Goal: Information Seeking & Learning: Learn about a topic

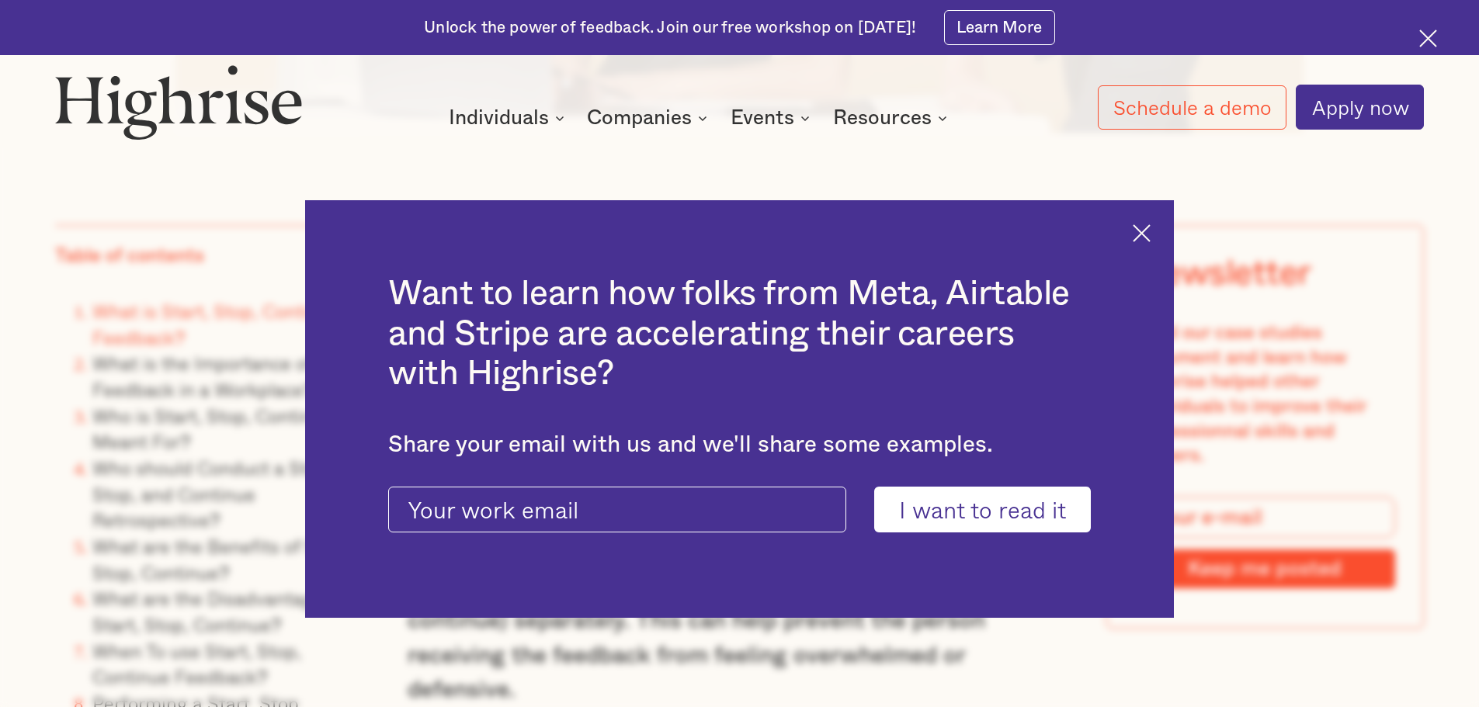
scroll to position [1398, 0]
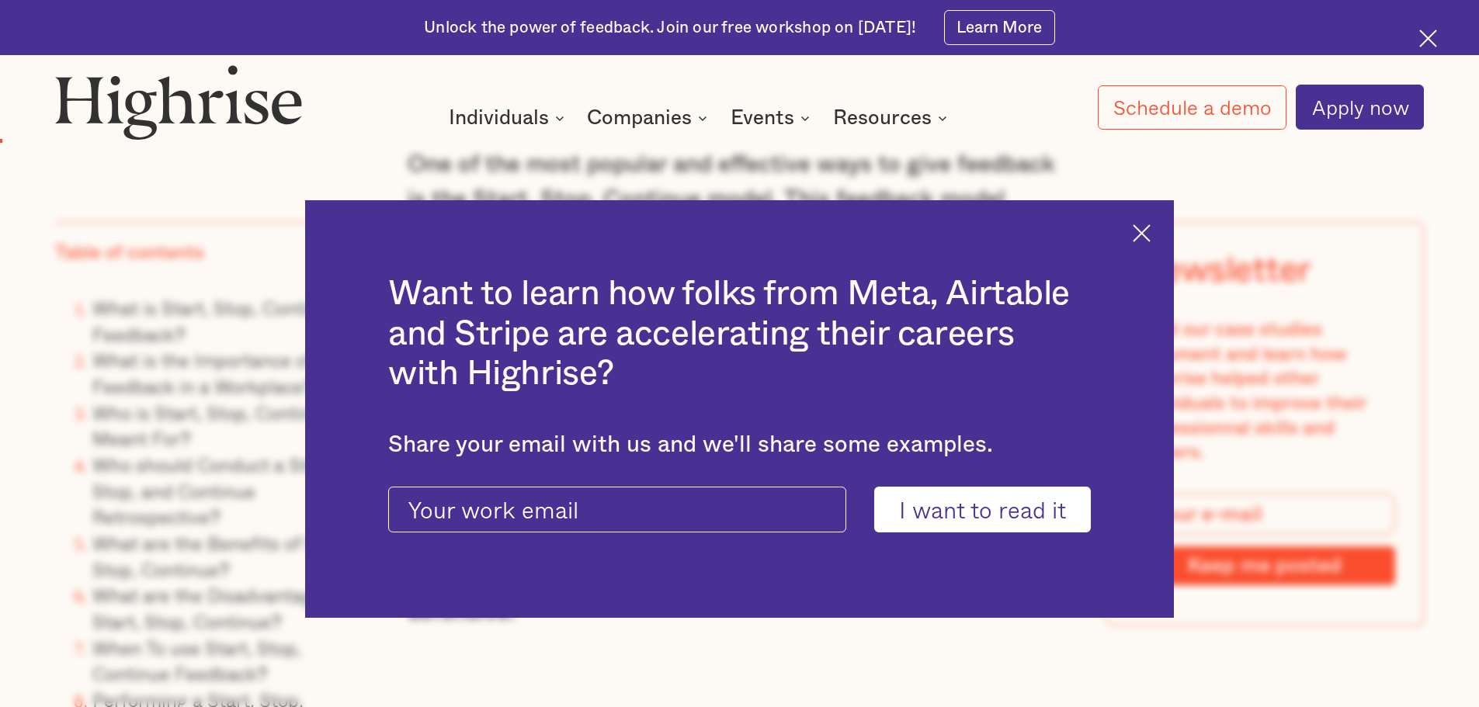
click at [1147, 231] on img at bounding box center [1142, 233] width 18 height 18
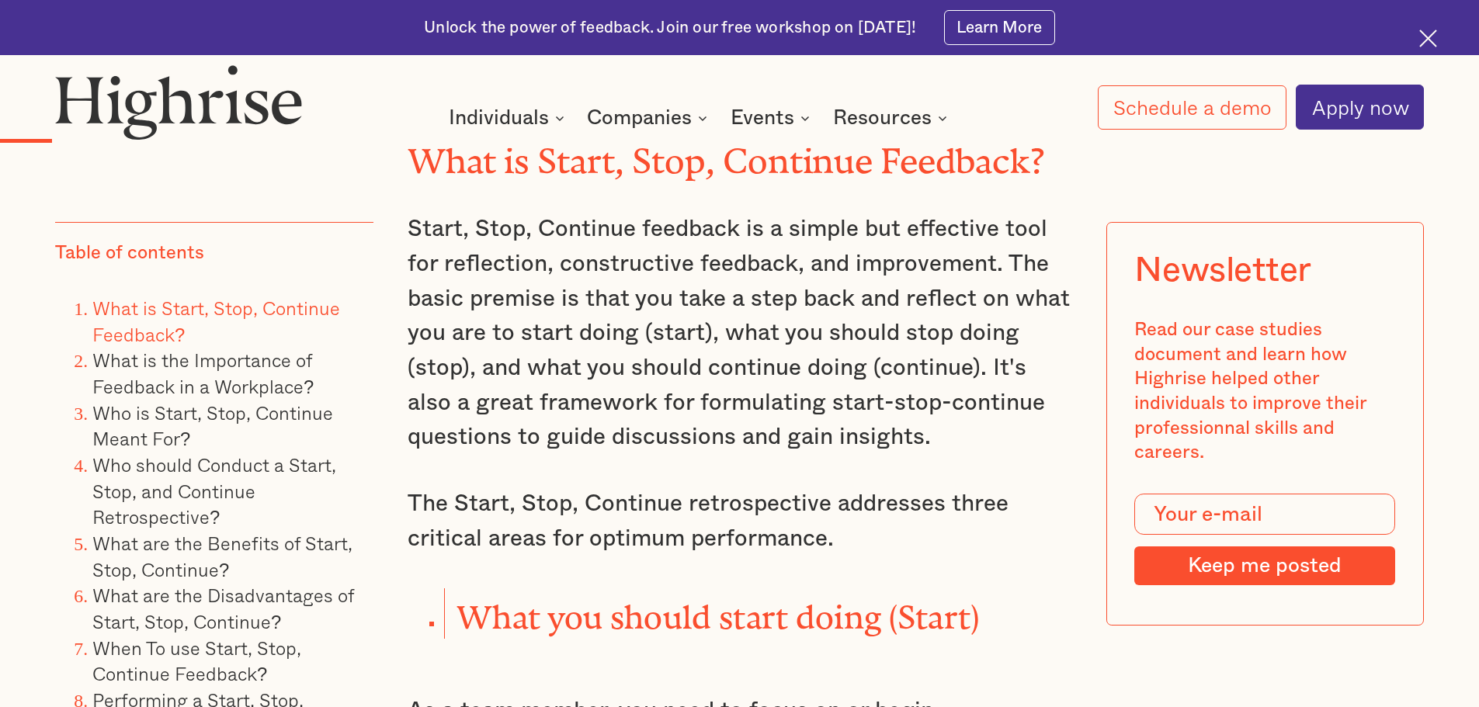
scroll to position [1941, 0]
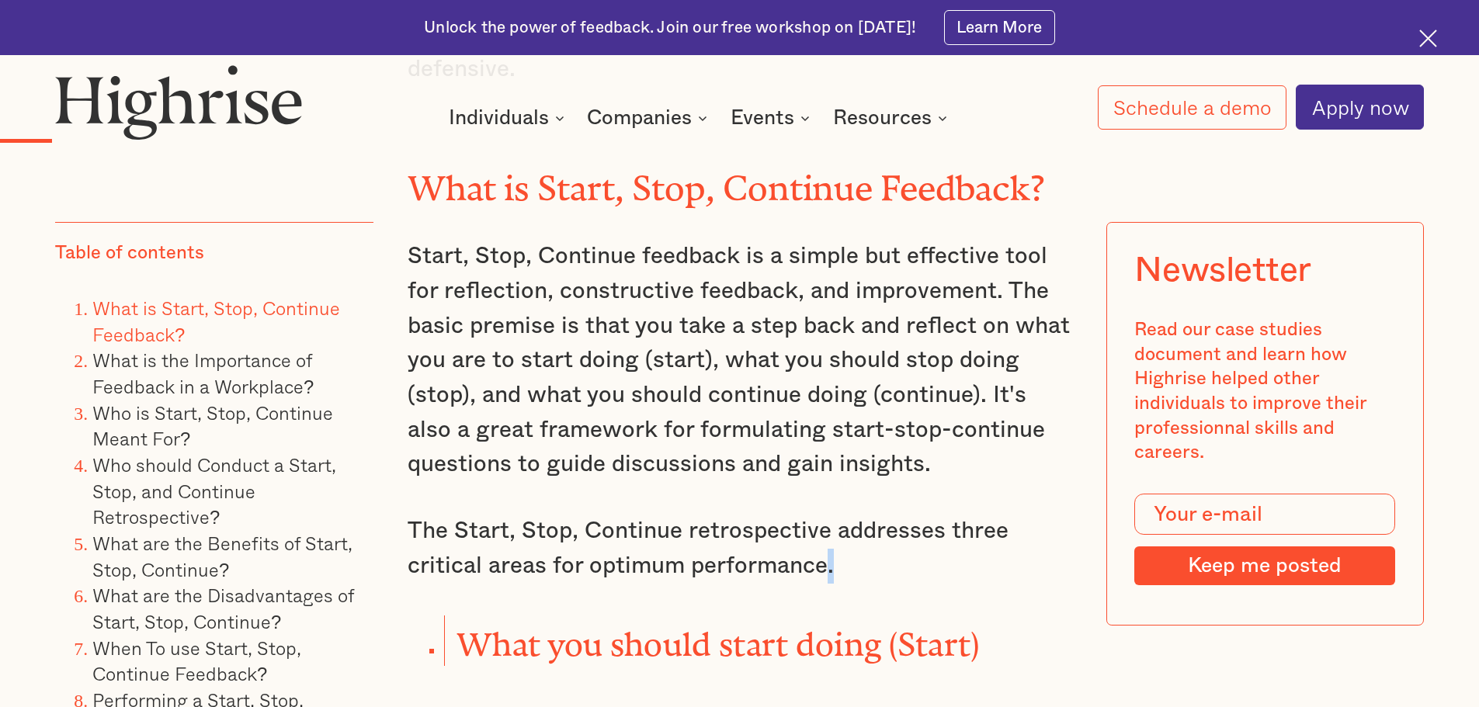
click at [826, 549] on p "The Start, Stop, Continue retrospective addresses three critical areas for opti…" at bounding box center [740, 548] width 665 height 69
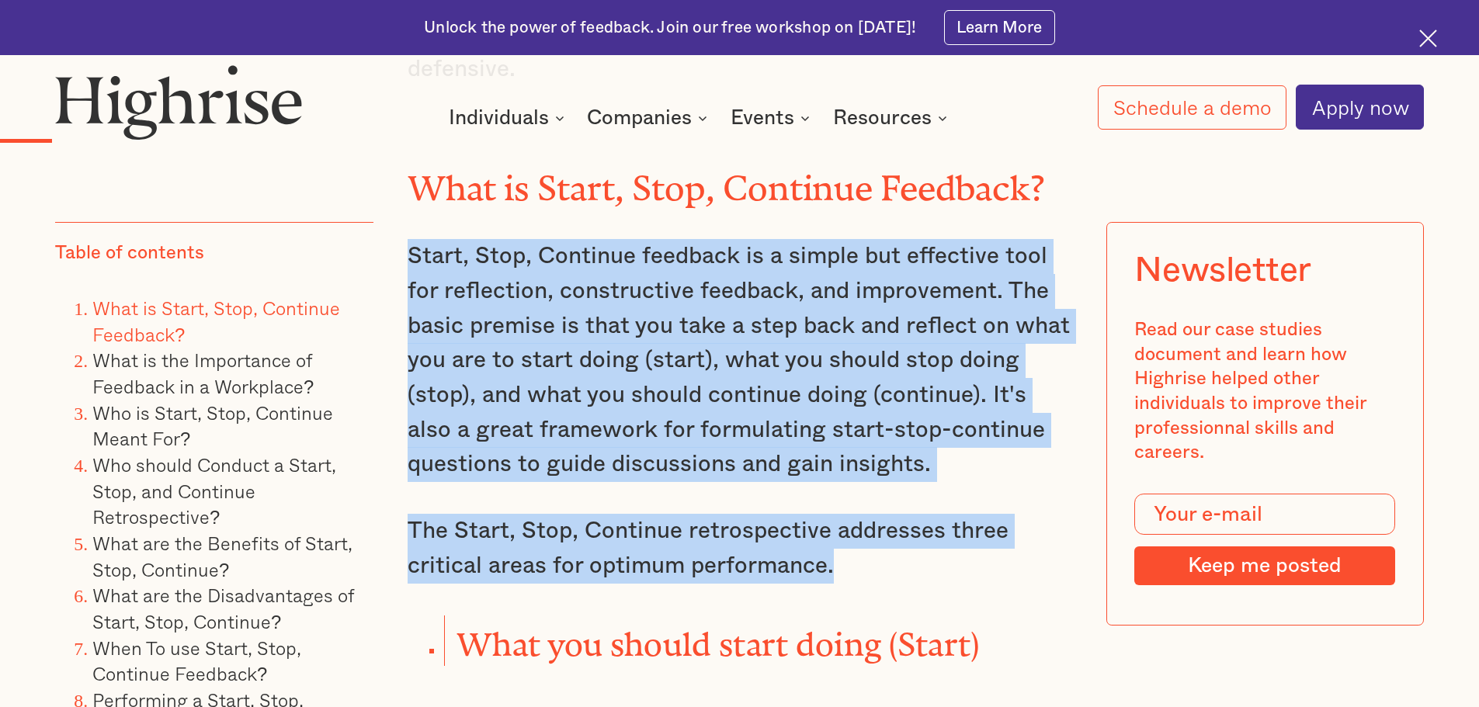
drag, startPoint x: 832, startPoint y: 553, endPoint x: 406, endPoint y: 244, distance: 525.9
copy div "Start, Stop, Continue feedback is a simple but effective tool for reflection, c…"
click at [1062, 554] on p "The Start, Stop, Continue retrospective addresses three critical areas for opti…" at bounding box center [740, 548] width 665 height 69
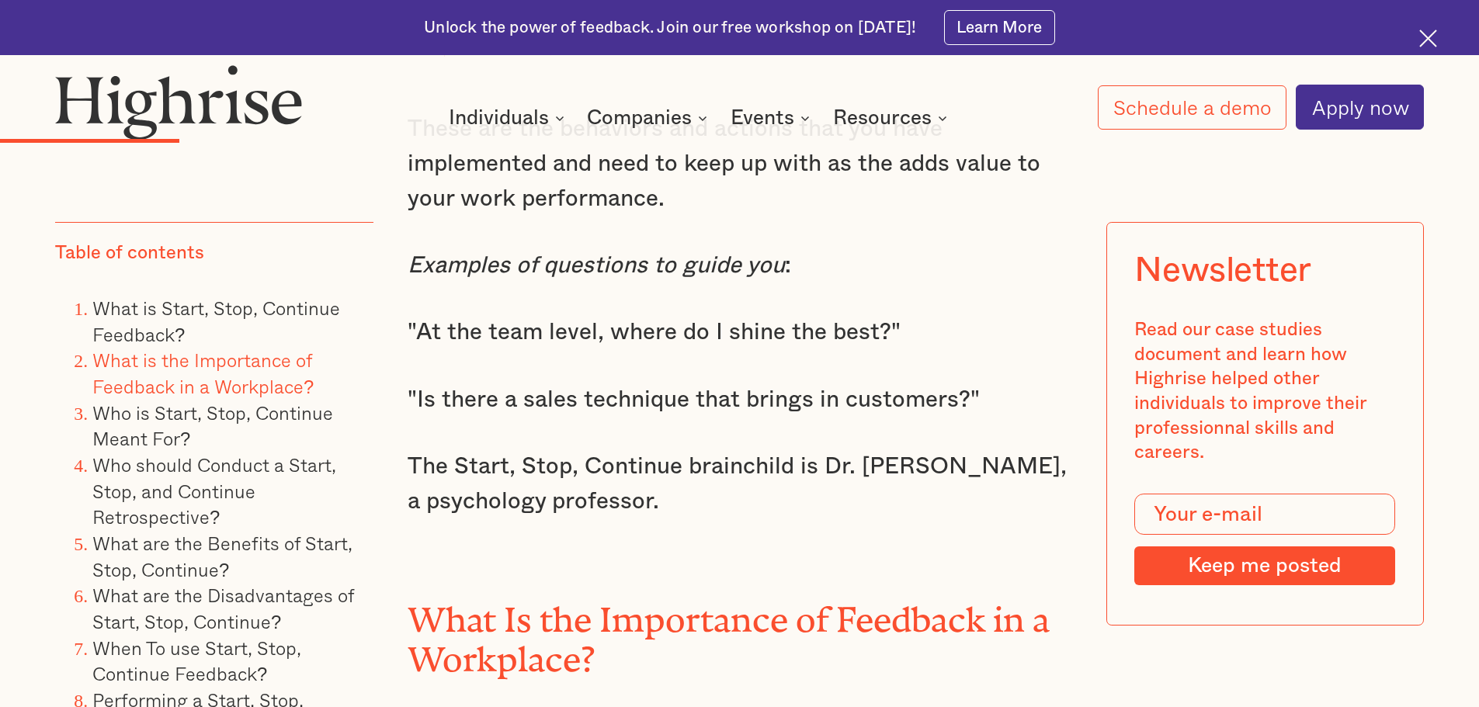
scroll to position [3417, 0]
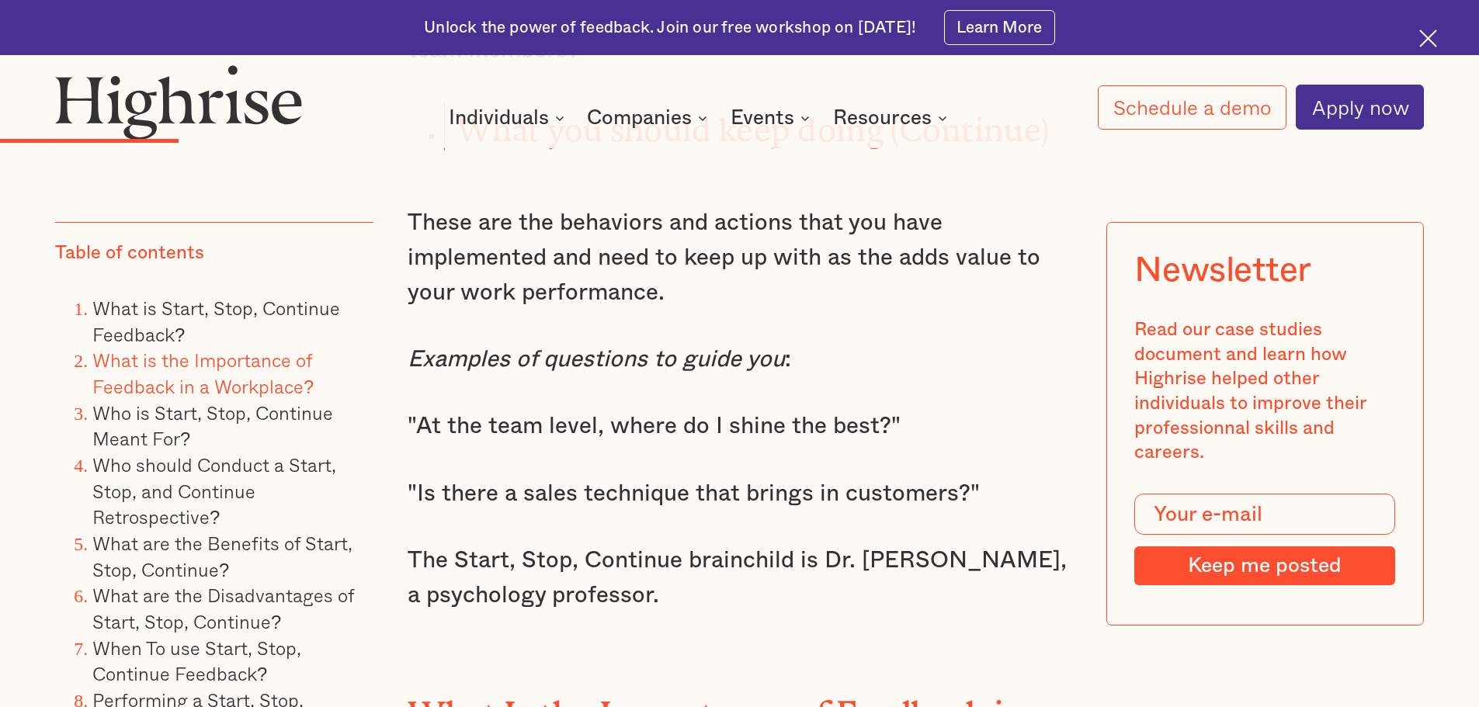
click at [200, 367] on link "What is the Importance of Feedback in a Workplace?" at bounding box center [202, 373] width 221 height 55
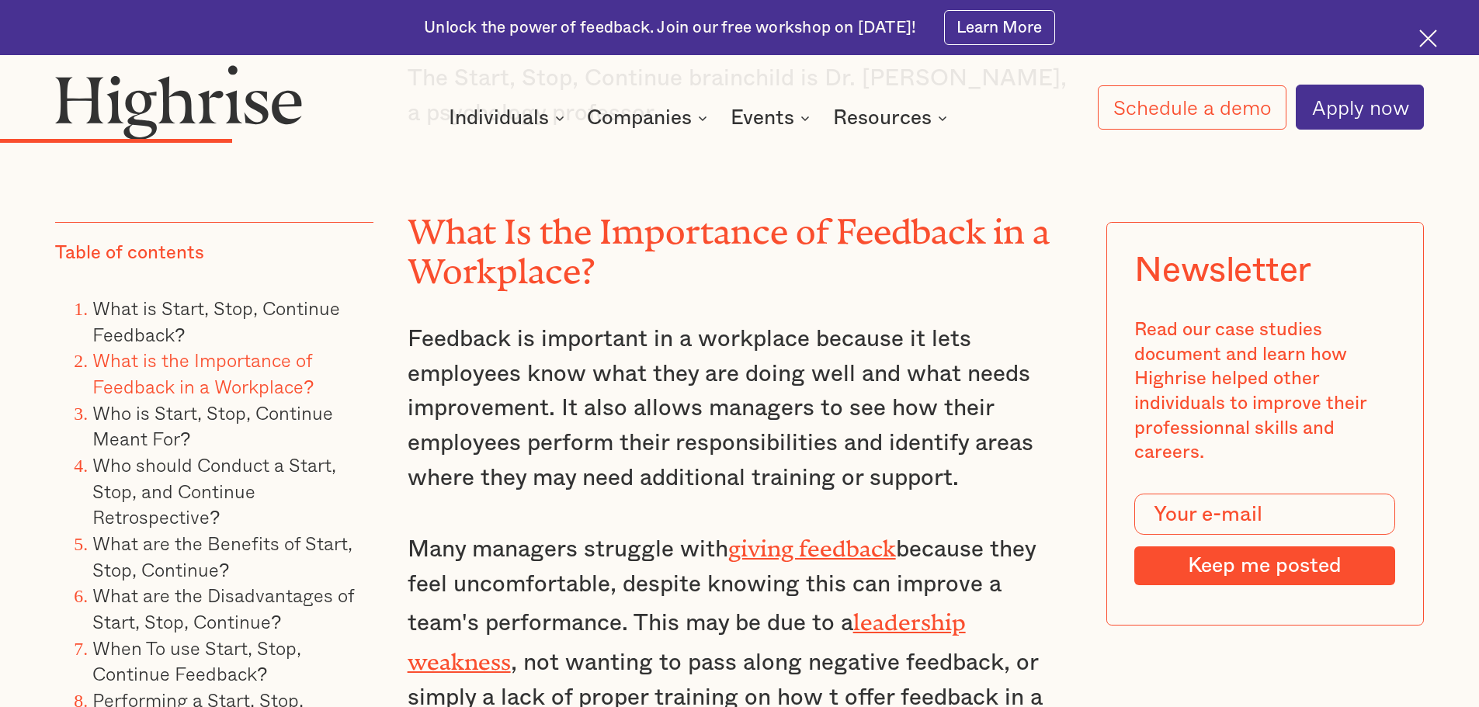
scroll to position [3643, 0]
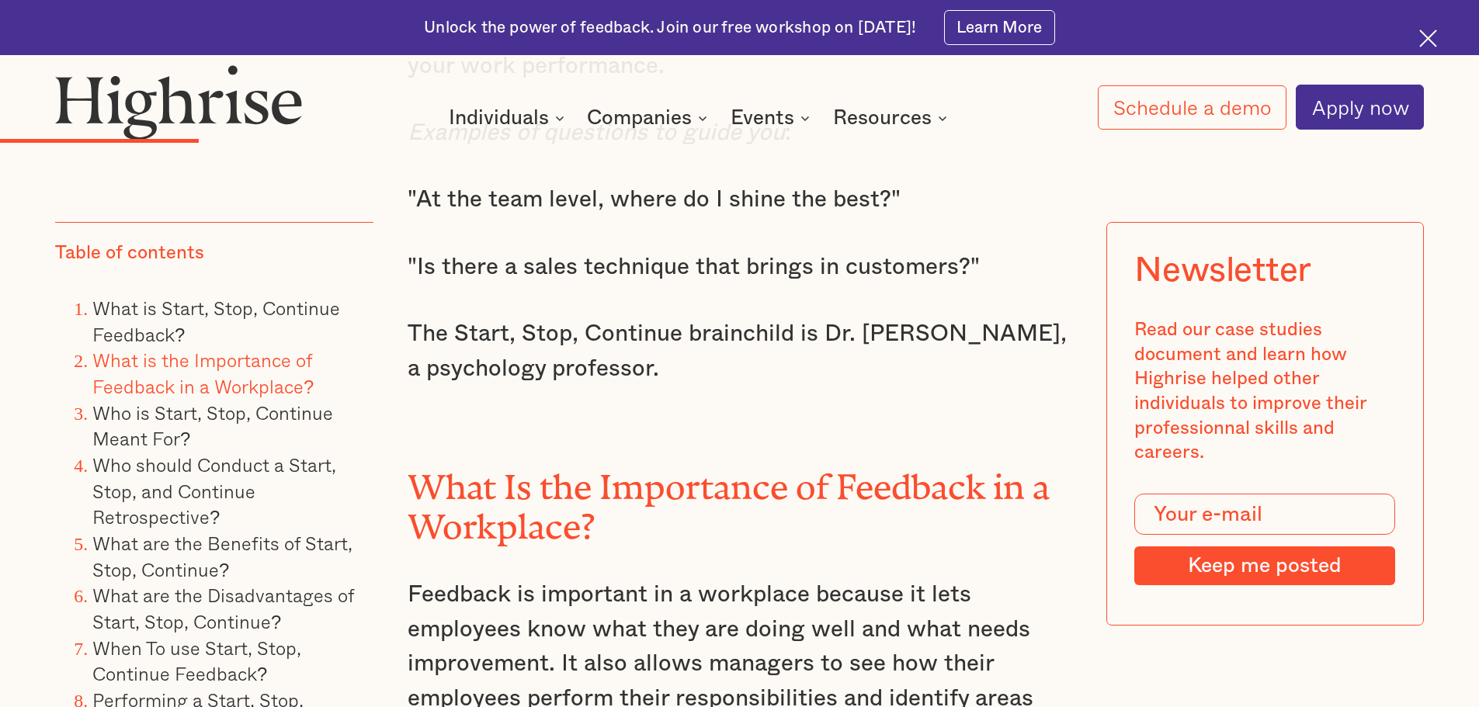
click at [148, 322] on li "What is Start, Stop, Continue Feedback?" at bounding box center [232, 322] width 281 height 52
click at [149, 311] on link "What is Start, Stop, Continue Feedback?" at bounding box center [216, 321] width 248 height 55
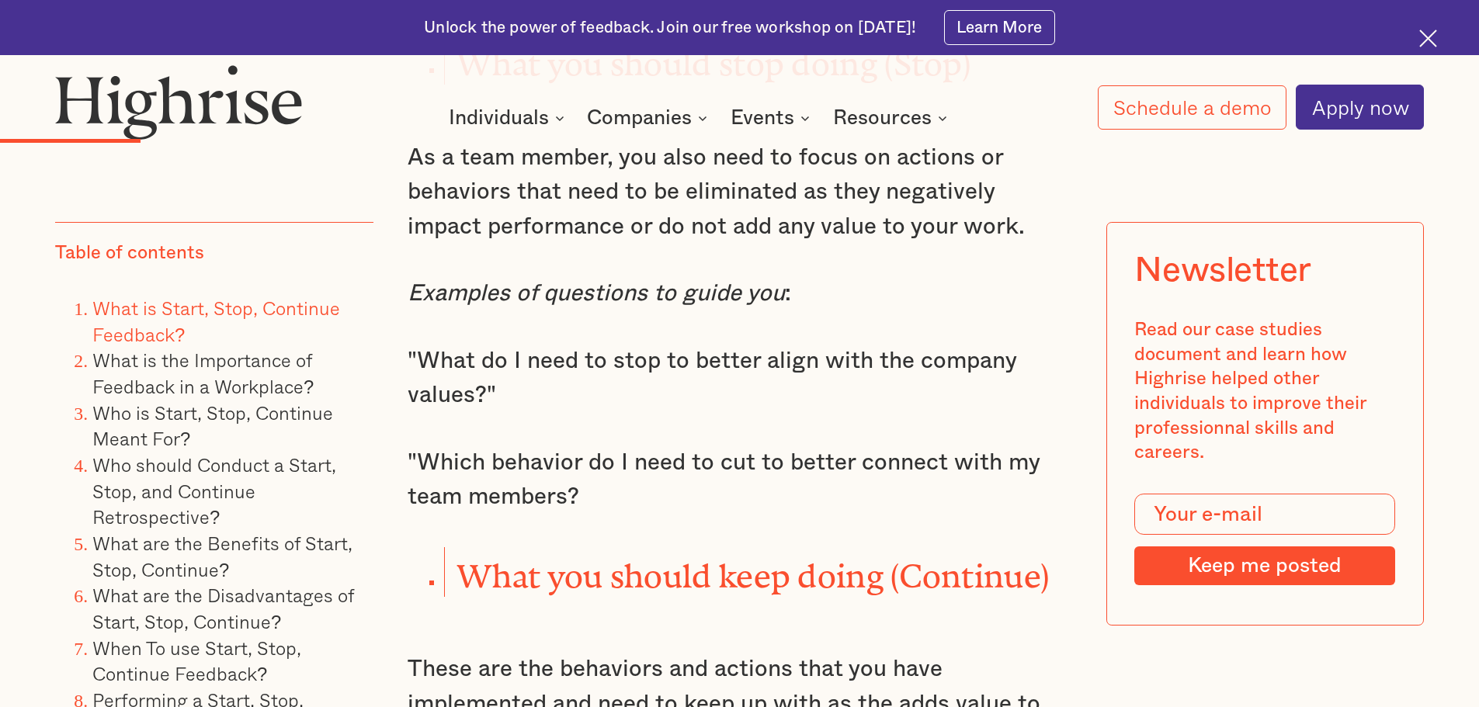
scroll to position [3048, 0]
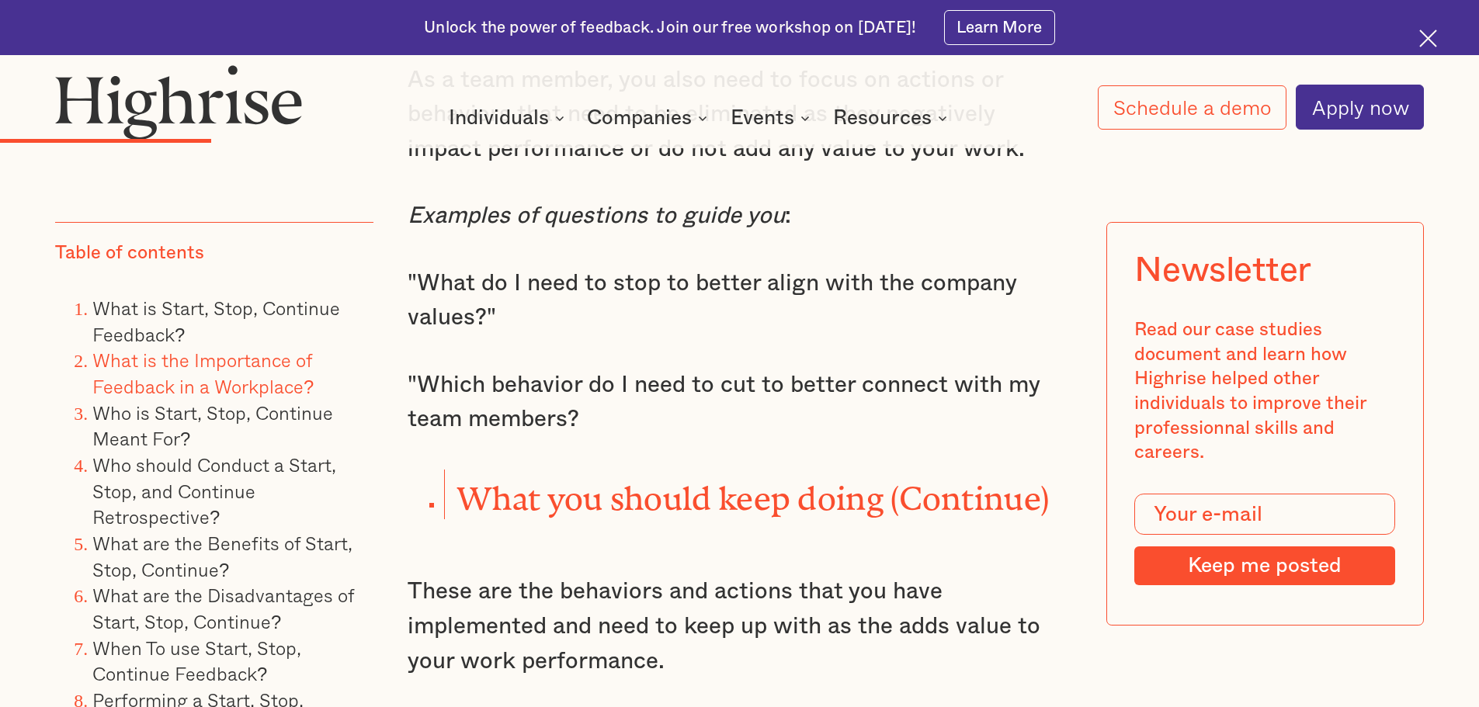
scroll to position [4032, 0]
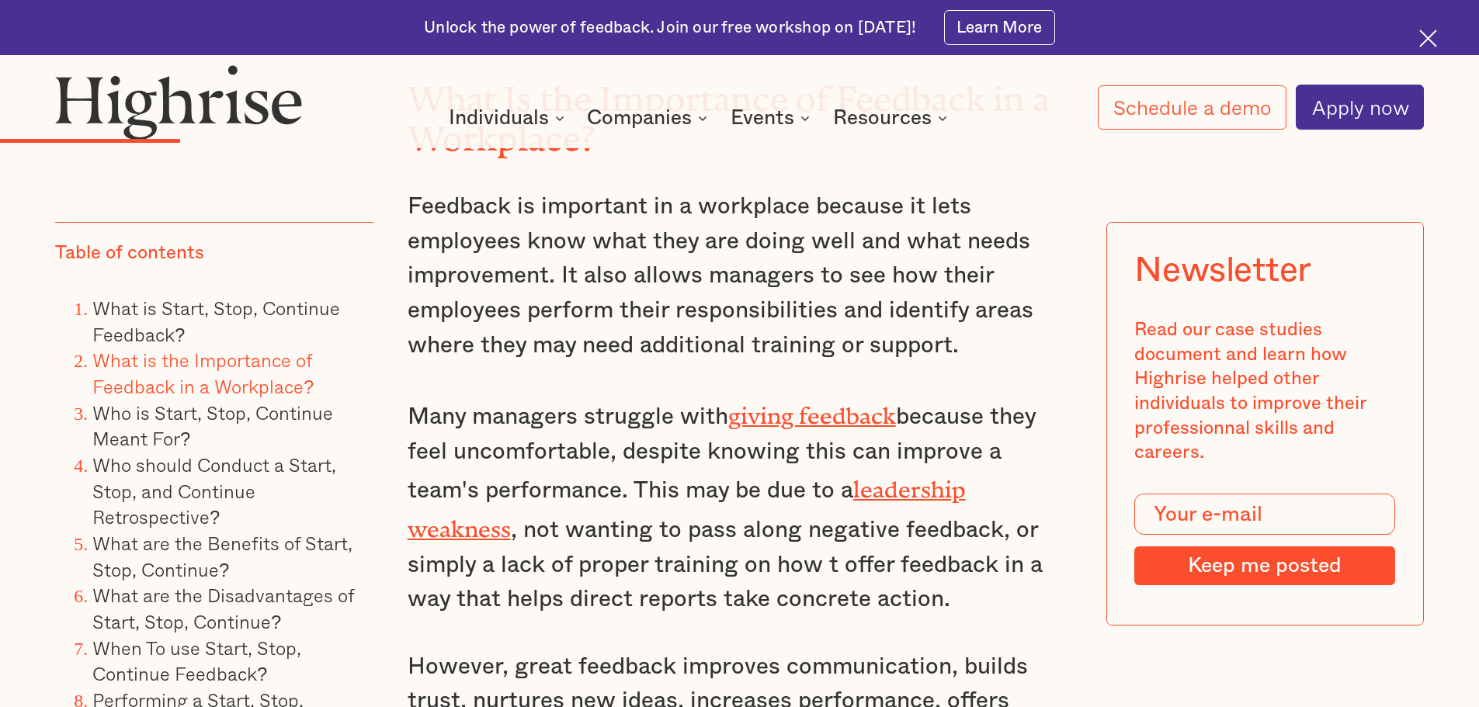
scroll to position [3417, 0]
